Goal: Task Accomplishment & Management: Manage account settings

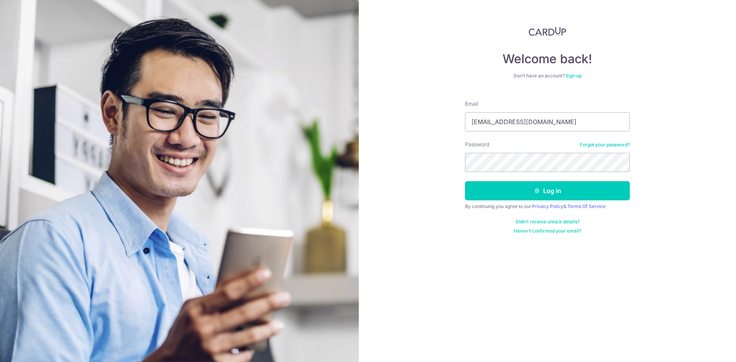
type input "[EMAIL_ADDRESS][DOMAIN_NAME]"
click at [465, 181] on button "Log in" at bounding box center [547, 190] width 165 height 19
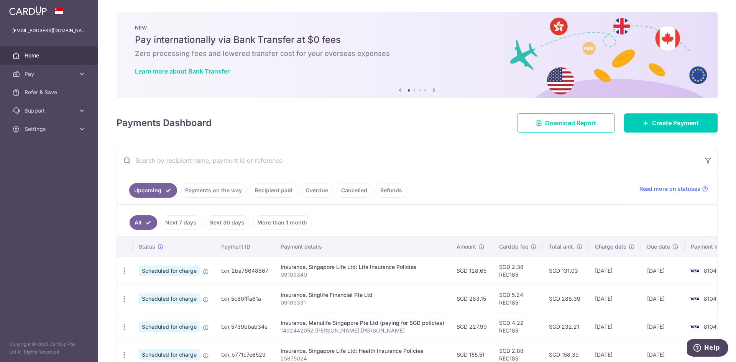
scroll to position [234, 0]
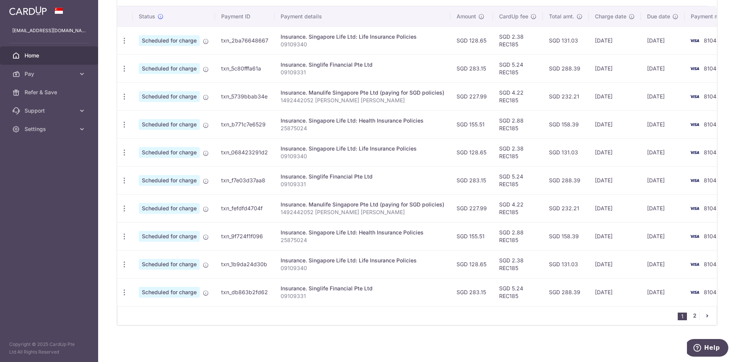
click at [693, 319] on link "2" at bounding box center [694, 315] width 9 height 9
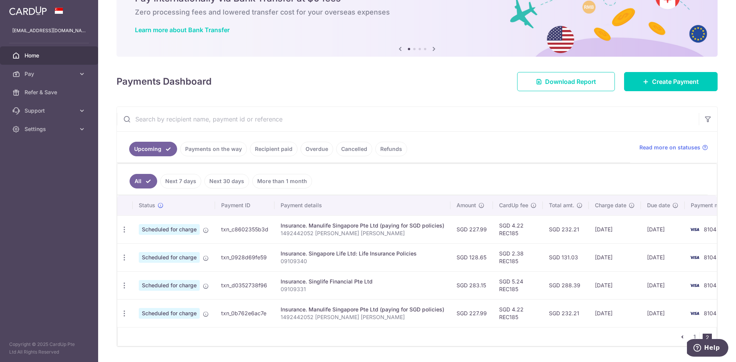
scroll to position [66, 0]
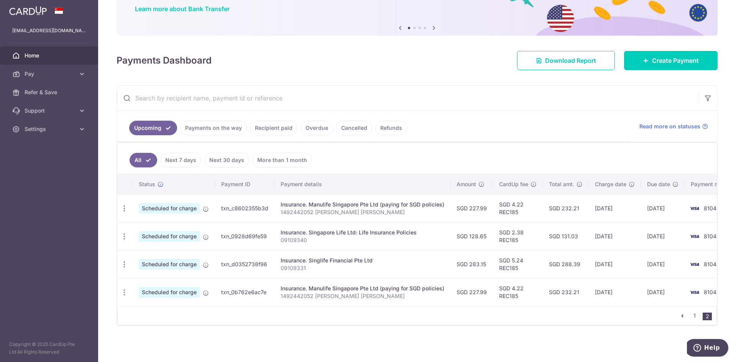
click at [42, 63] on link "Home" at bounding box center [49, 55] width 98 height 18
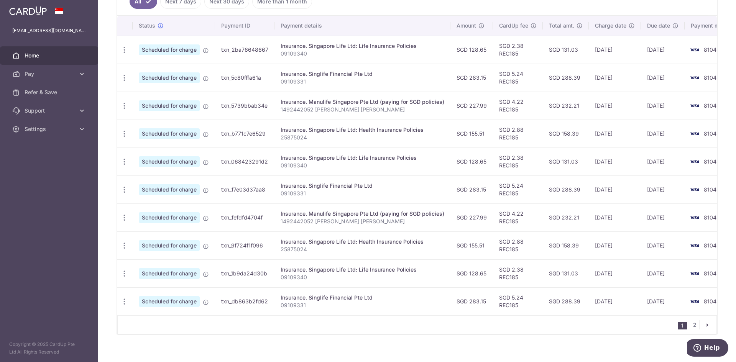
scroll to position [234, 0]
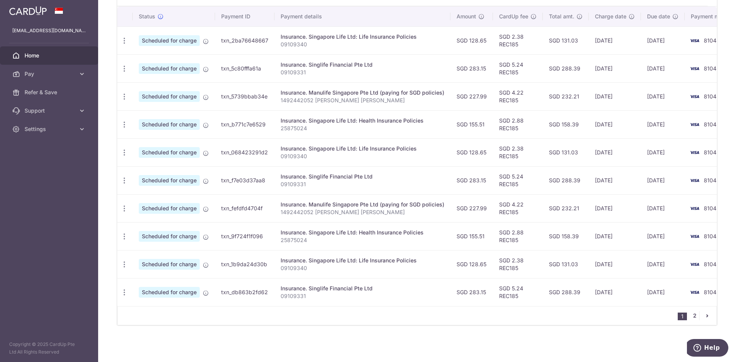
click at [691, 315] on link "2" at bounding box center [694, 315] width 9 height 9
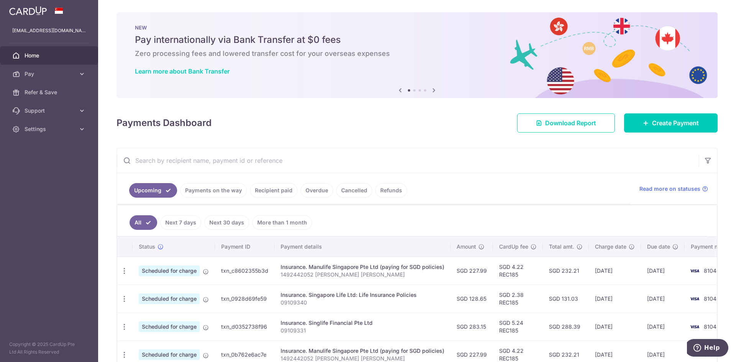
scroll to position [66, 0]
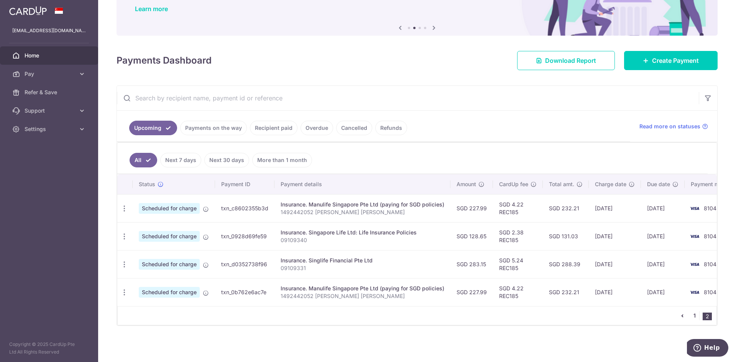
click at [691, 317] on link "1" at bounding box center [694, 315] width 9 height 9
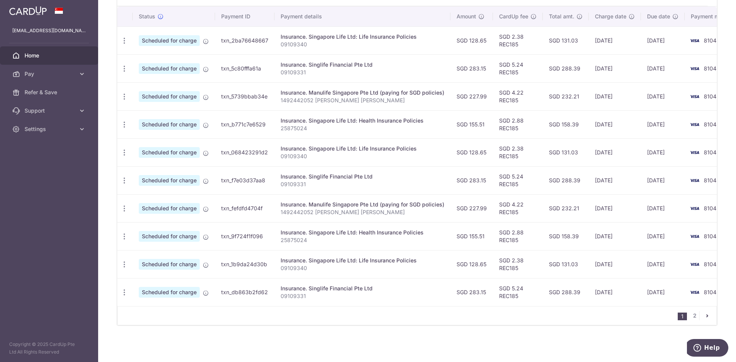
scroll to position [43, 0]
